Goal: Transaction & Acquisition: Book appointment/travel/reservation

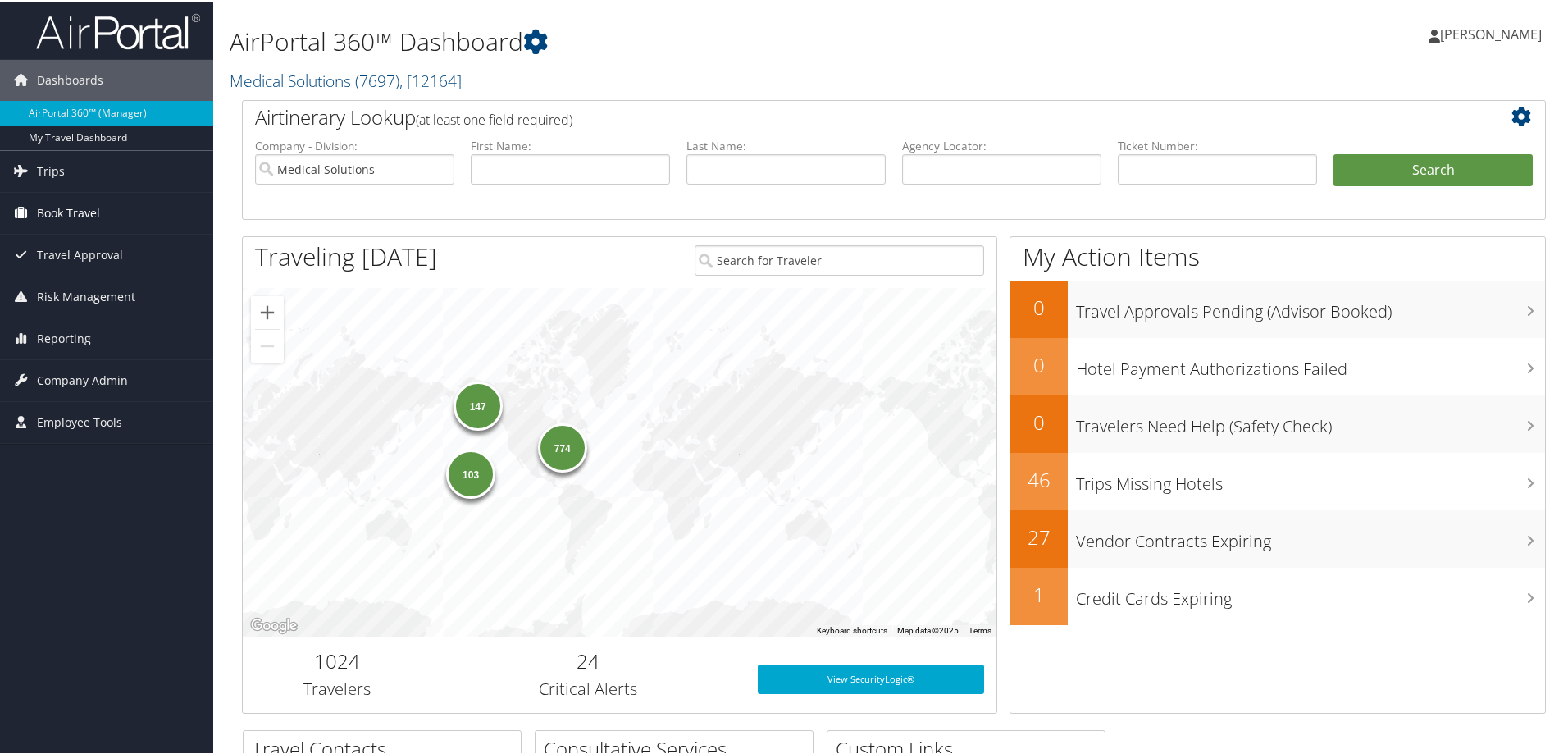
click at [59, 211] on span "Book Travel" at bounding box center [68, 212] width 63 height 41
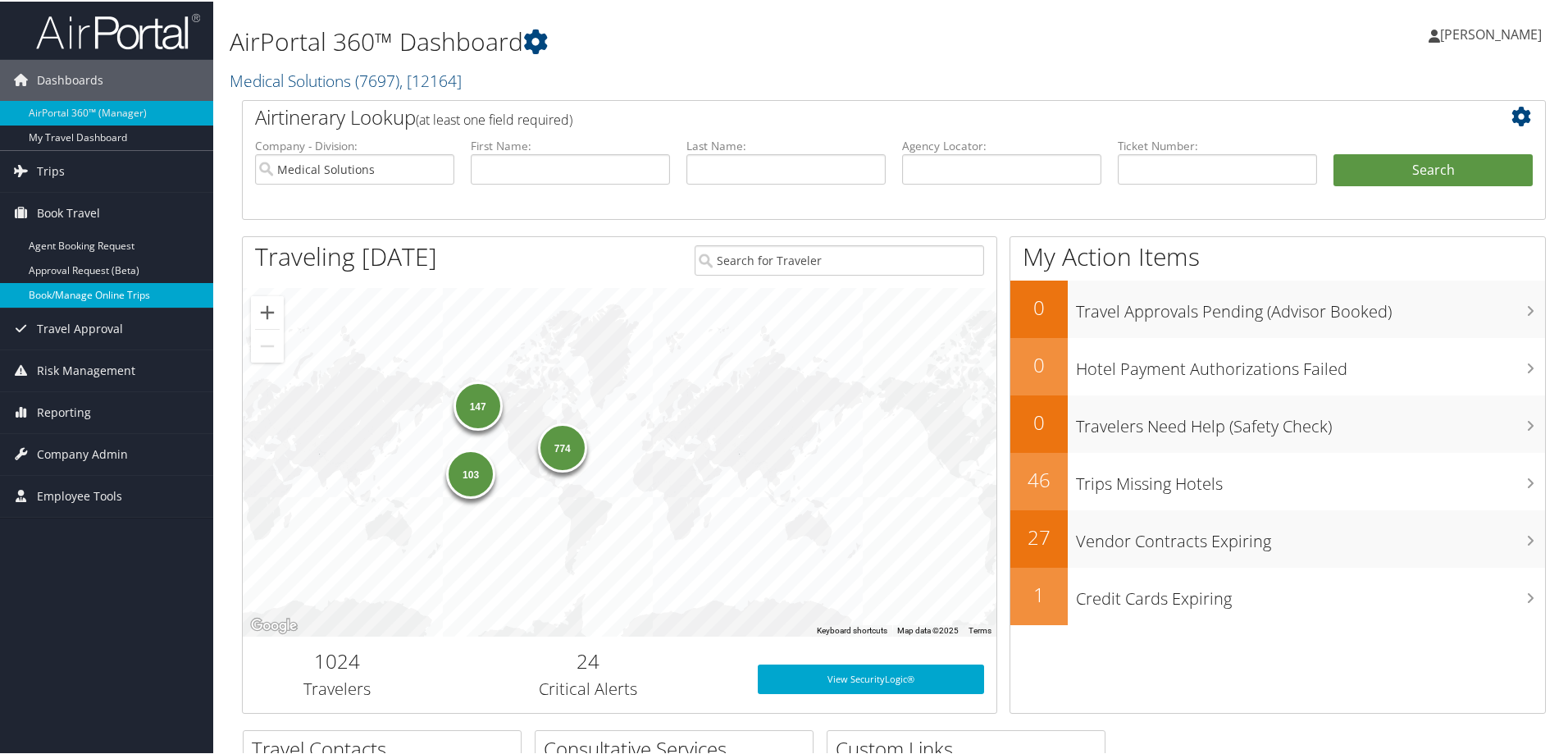
click at [75, 296] on link "Book/Manage Online Trips" at bounding box center [106, 293] width 214 height 24
